Goal: Find specific page/section: Find specific page/section

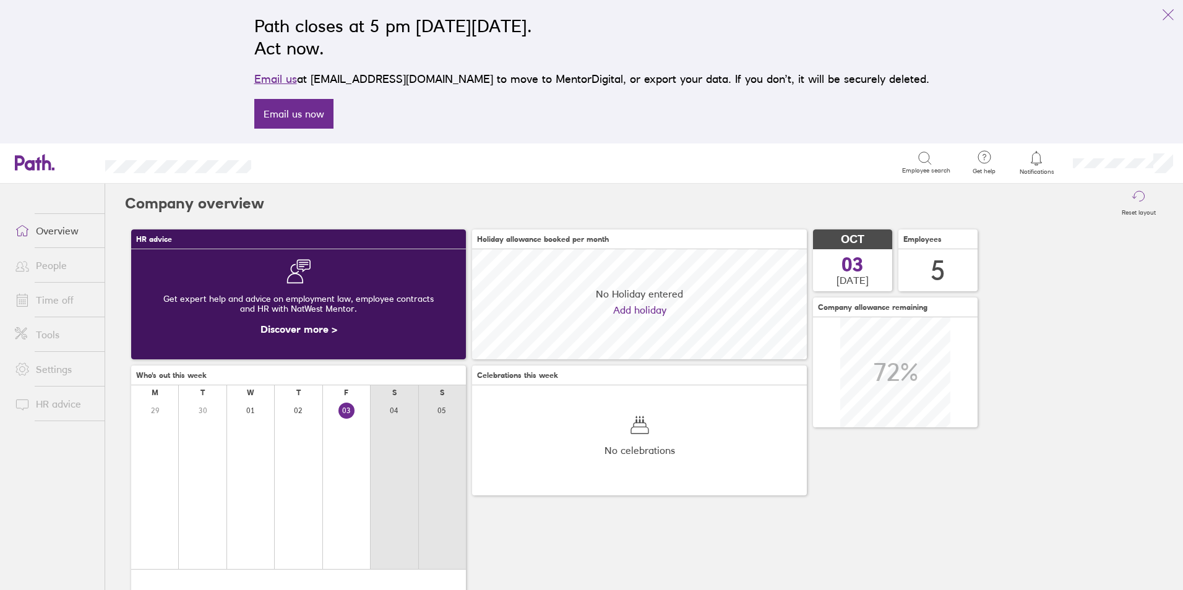
scroll to position [110, 335]
click at [59, 265] on link "People" at bounding box center [55, 265] width 100 height 25
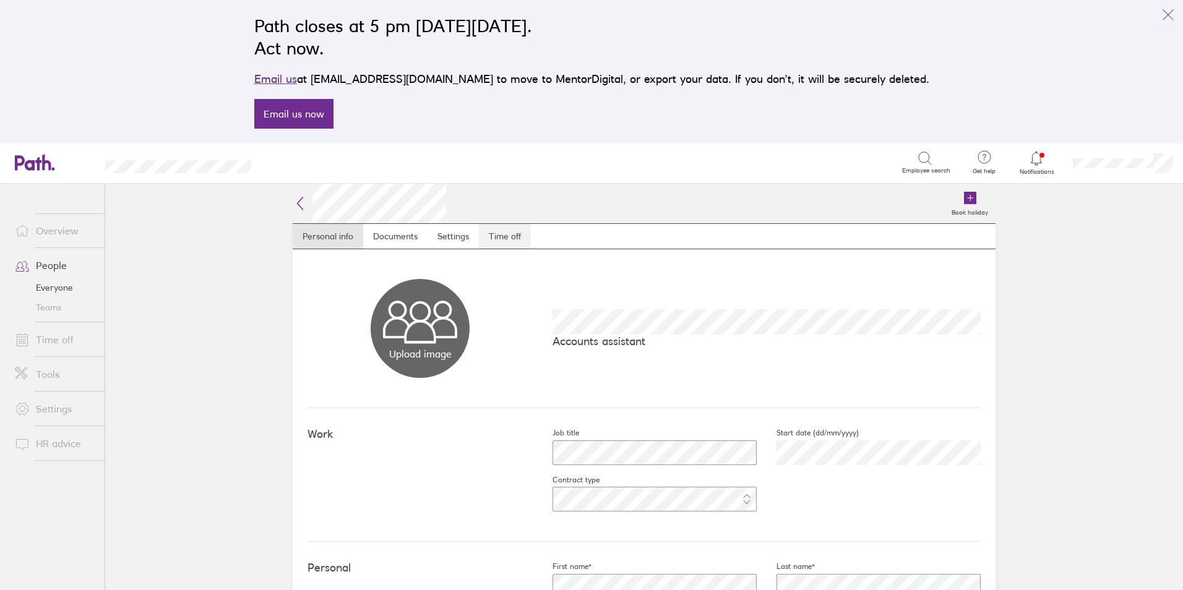
click at [501, 243] on link "Time off" at bounding box center [505, 236] width 52 height 25
